Goal: Transaction & Acquisition: Purchase product/service

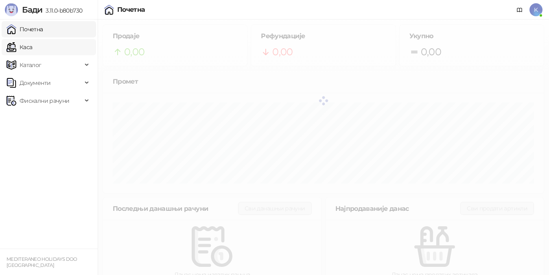
click at [32, 45] on link "Каса" at bounding box center [20, 47] width 26 height 16
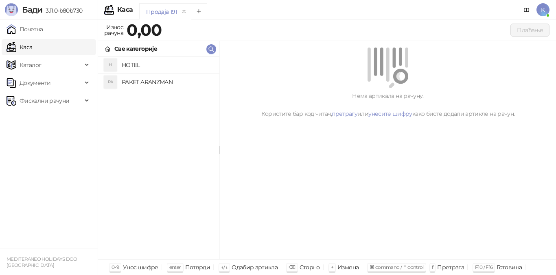
click at [151, 83] on h4 "PAKET ARANZMAN" at bounding box center [167, 82] width 91 height 13
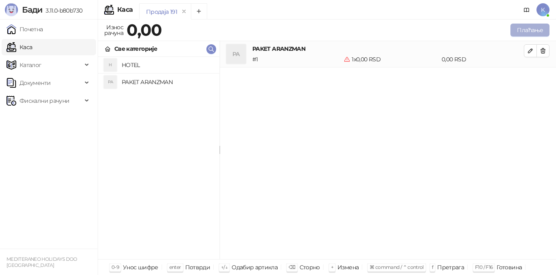
click at [533, 32] on button "Плаћање" at bounding box center [529, 30] width 39 height 13
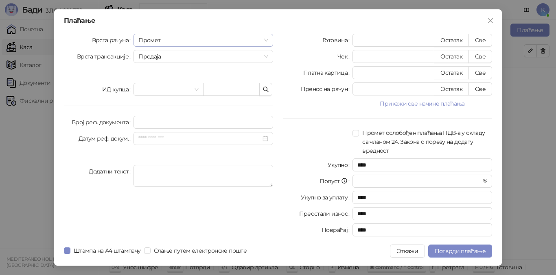
click at [153, 42] on span "Промет" at bounding box center [203, 40] width 130 height 12
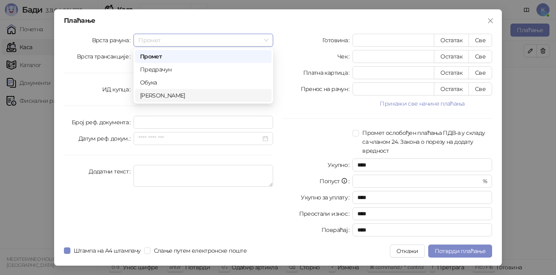
click at [168, 94] on div "[PERSON_NAME]" at bounding box center [203, 95] width 127 height 9
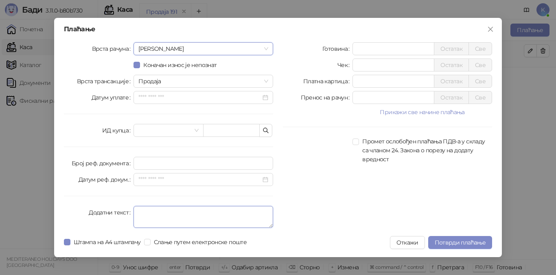
click at [148, 219] on textarea "Додатни текст" at bounding box center [203, 217] width 140 height 22
type textarea "*********"
drag, startPoint x: 362, startPoint y: 65, endPoint x: 332, endPoint y: 57, distance: 30.4
click at [332, 57] on div "Готовина * Остатак Све Чек * Остатак Све Платна картица * Остатак Све Пренос на…" at bounding box center [387, 136] width 219 height 189
type input "*****"
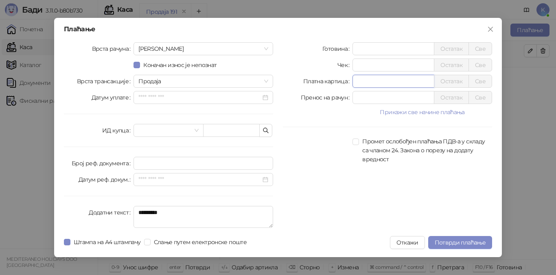
drag, startPoint x: 364, startPoint y: 82, endPoint x: 333, endPoint y: 75, distance: 32.1
click at [333, 75] on div "Платна картица * Остатак Све" at bounding box center [387, 81] width 209 height 13
drag, startPoint x: 371, startPoint y: 47, endPoint x: 330, endPoint y: 43, distance: 40.5
click at [330, 43] on div "Готовина * Остатак Све" at bounding box center [387, 48] width 209 height 13
type input "*****"
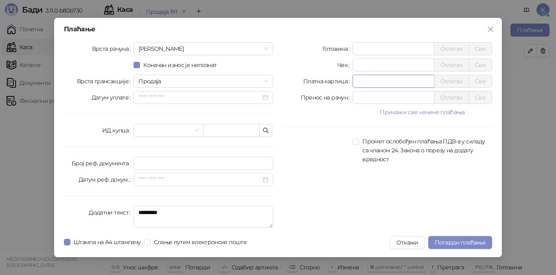
drag, startPoint x: 365, startPoint y: 82, endPoint x: 349, endPoint y: 81, distance: 16.3
click at [349, 81] on div "Платна картица * Остатак Све" at bounding box center [387, 81] width 209 height 13
type input "*****"
click at [462, 244] on span "Потврди плаћање" at bounding box center [459, 242] width 51 height 7
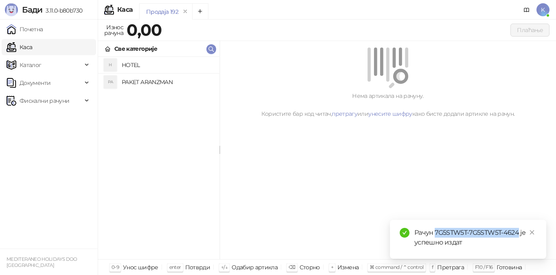
drag, startPoint x: 435, startPoint y: 233, endPoint x: 519, endPoint y: 234, distance: 83.4
click at [519, 234] on div "Рачун 7G5STW5T-7G5STW5T-4624 је успешно издат" at bounding box center [475, 238] width 122 height 20
copy div "7G5STW5T-7G5STW5T-4624"
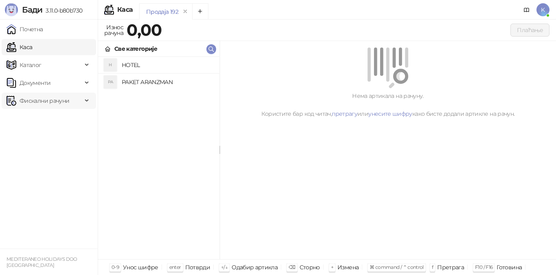
click at [50, 100] on span "Фискални рачуни" at bounding box center [45, 101] width 50 height 16
click at [48, 119] on link "Издати рачуни" at bounding box center [37, 119] width 55 height 16
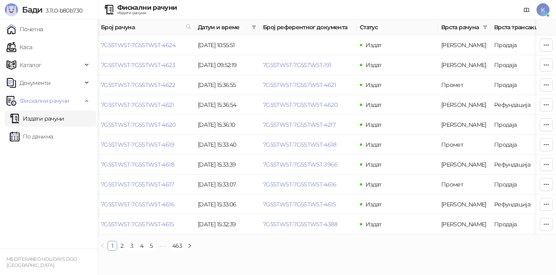
scroll to position [0, 274]
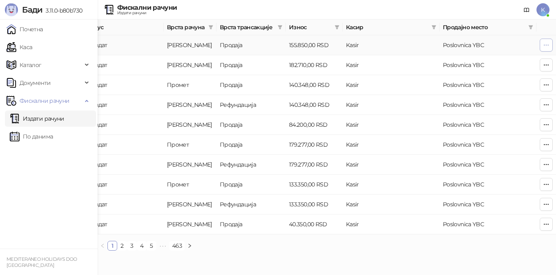
click at [546, 48] on icon "button" at bounding box center [546, 45] width 7 height 7
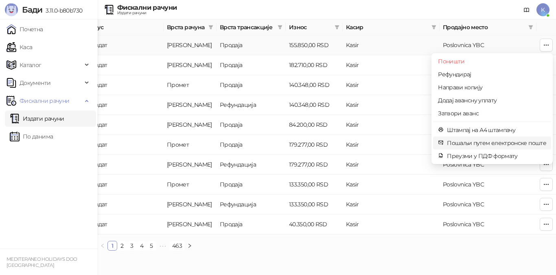
click at [494, 142] on span "Пошаљи путем електронске поште" at bounding box center [496, 143] width 99 height 9
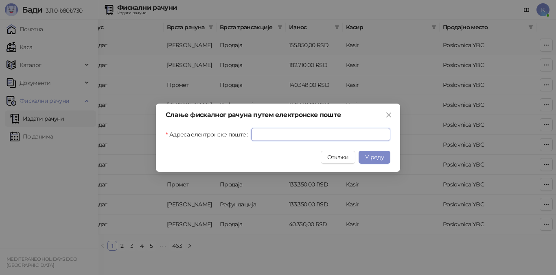
click at [291, 133] on input "Адреса електронске поште" at bounding box center [320, 134] width 139 height 13
paste input "**********"
type input "**********"
click at [373, 159] on span "У реду" at bounding box center [374, 157] width 19 height 7
